Goal: Entertainment & Leisure: Consume media (video, audio)

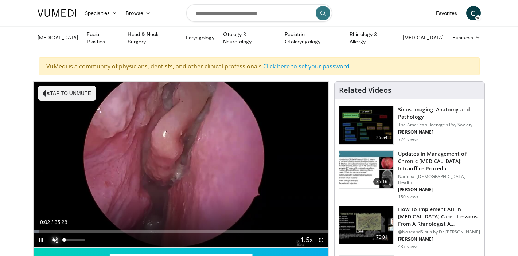
click at [55, 237] on span "Video Player" at bounding box center [55, 240] width 15 height 15
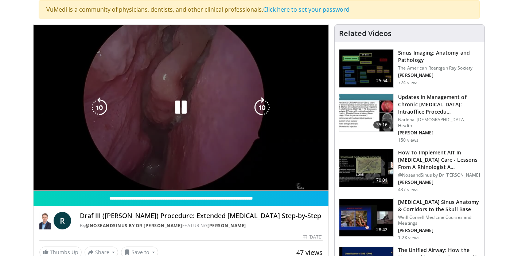
scroll to position [78, 0]
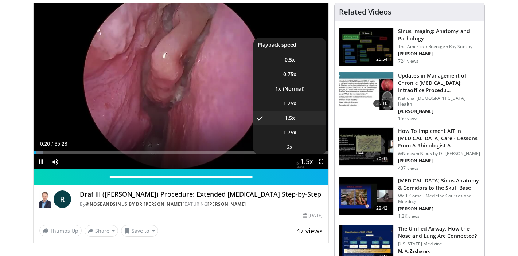
click at [311, 159] on span "Video Player" at bounding box center [307, 162] width 10 height 15
click at [291, 104] on span "1.25x" at bounding box center [289, 103] width 13 height 7
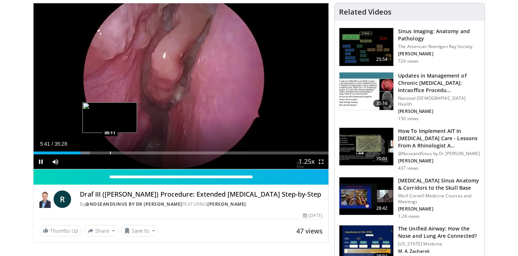
click at [110, 152] on div "Progress Bar" at bounding box center [110, 153] width 1 height 3
click at [100, 152] on div "09:43" at bounding box center [74, 153] width 81 height 3
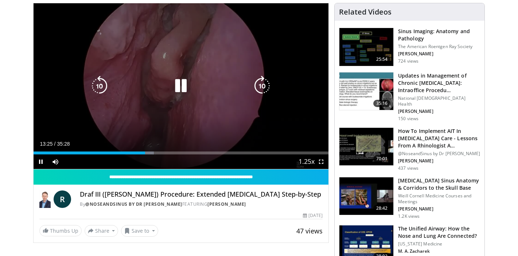
click at [176, 88] on icon "Video Player" at bounding box center [181, 86] width 20 height 20
